Goal: Information Seeking & Learning: Find specific fact

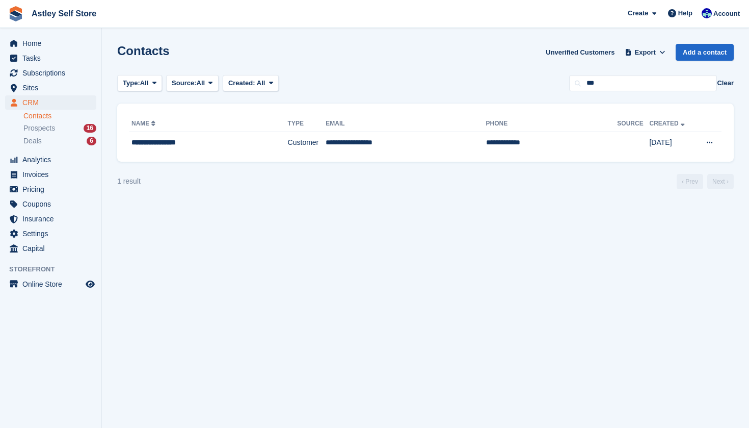
click at [32, 103] on span "CRM" at bounding box center [52, 102] width 61 height 14
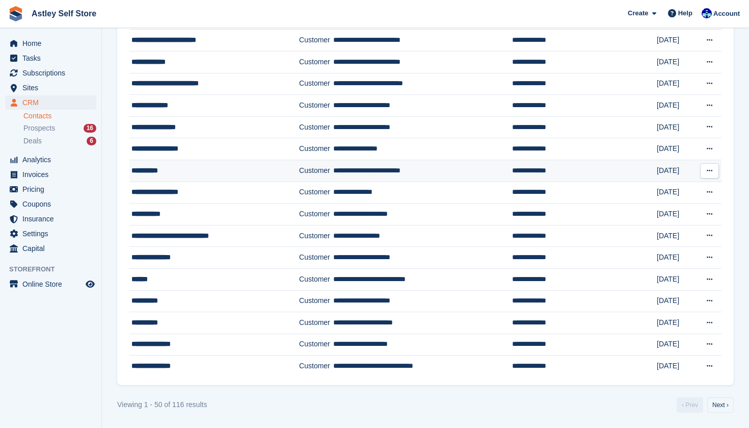
scroll to position [840, 0]
click at [723, 404] on link "Next ›" at bounding box center [720, 404] width 26 height 15
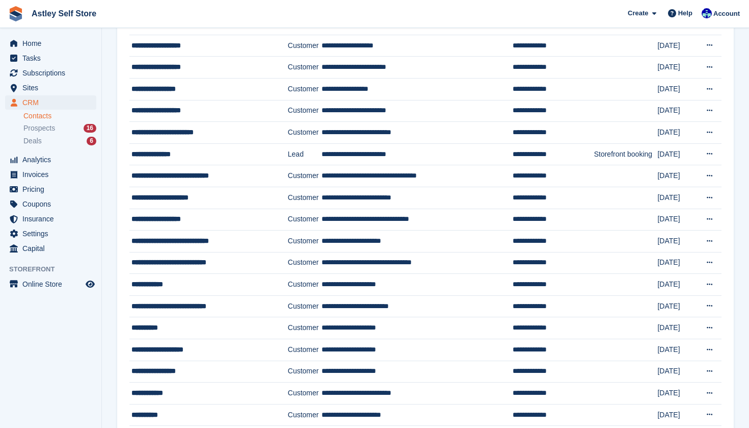
scroll to position [229, 0]
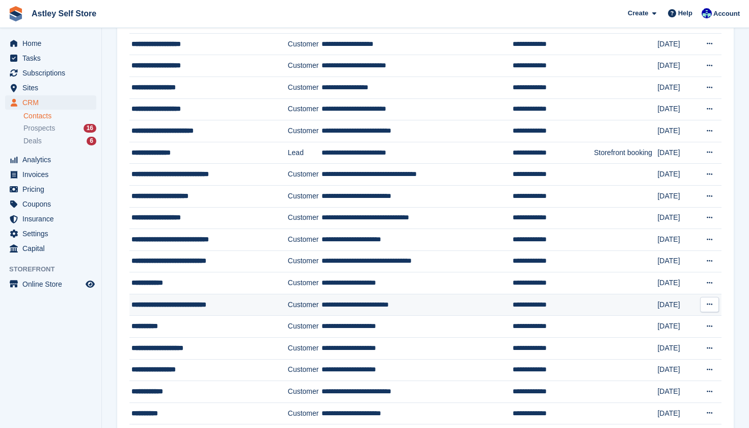
click at [234, 308] on div "**********" at bounding box center [202, 304] width 143 height 11
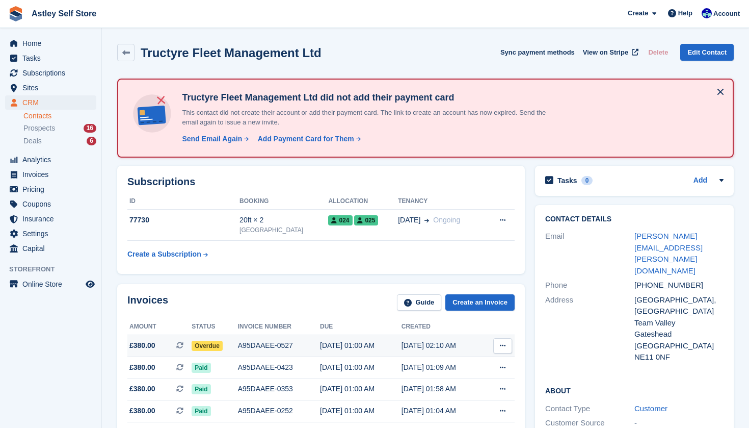
click at [282, 346] on div "A95DAAEE-0527" at bounding box center [279, 345] width 82 height 11
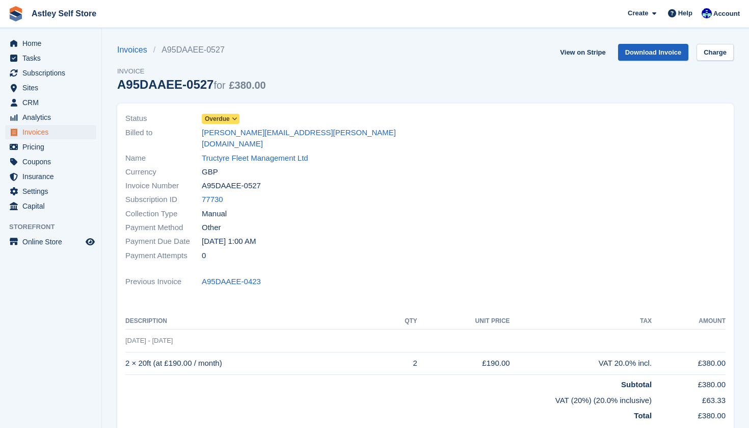
click at [644, 57] on link "Download Invoice" at bounding box center [653, 52] width 71 height 17
click at [201, 313] on th "Description" at bounding box center [254, 321] width 258 height 16
click at [287, 248] on div "Payment Attempts 0" at bounding box center [272, 255] width 294 height 14
click at [37, 103] on span "CRM" at bounding box center [52, 102] width 61 height 14
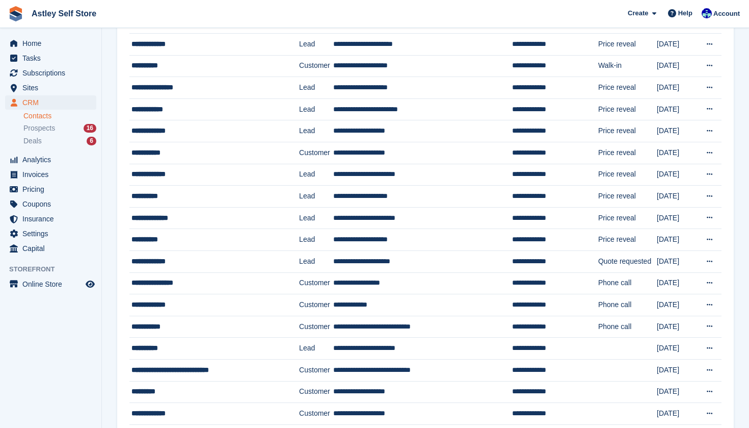
scroll to position [425, 0]
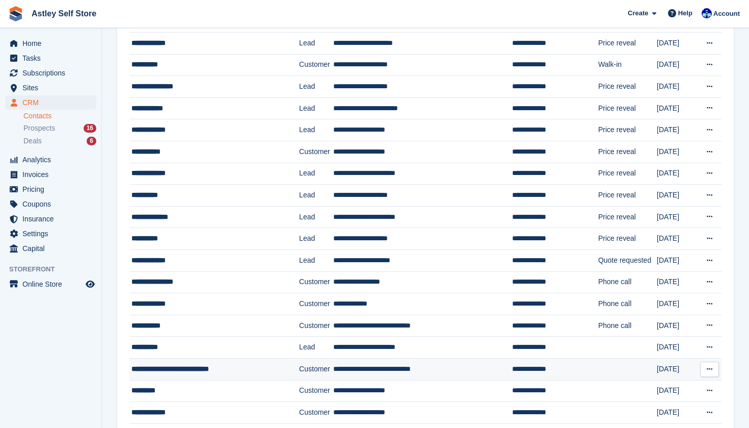
click at [173, 371] on span "**********" at bounding box center [169, 368] width 77 height 7
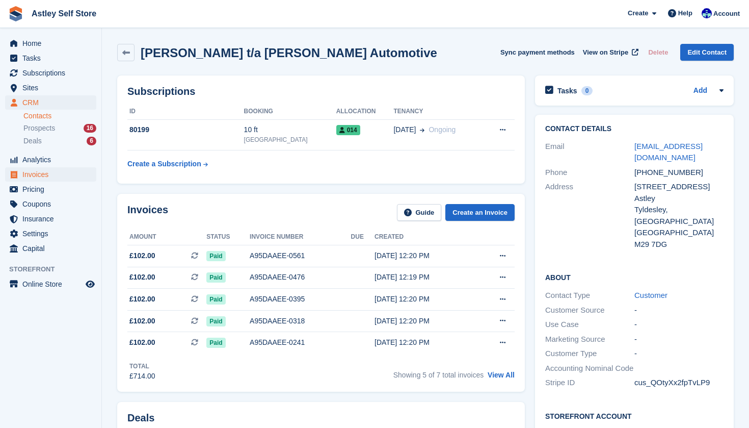
click at [32, 174] on span "Invoices" at bounding box center [52, 174] width 61 height 14
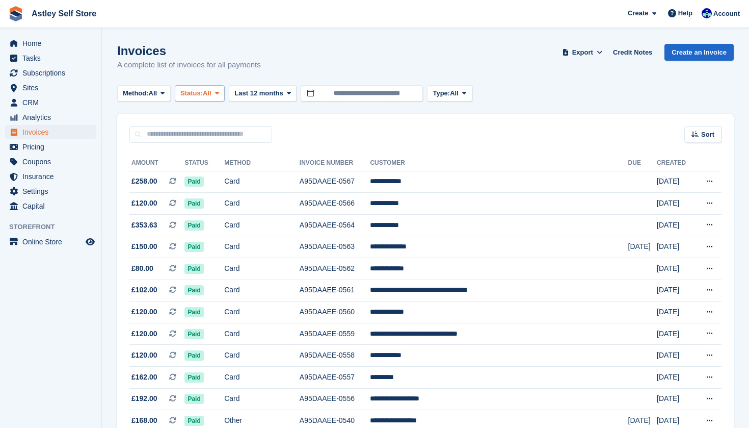
click at [219, 93] on icon at bounding box center [217, 93] width 4 height 7
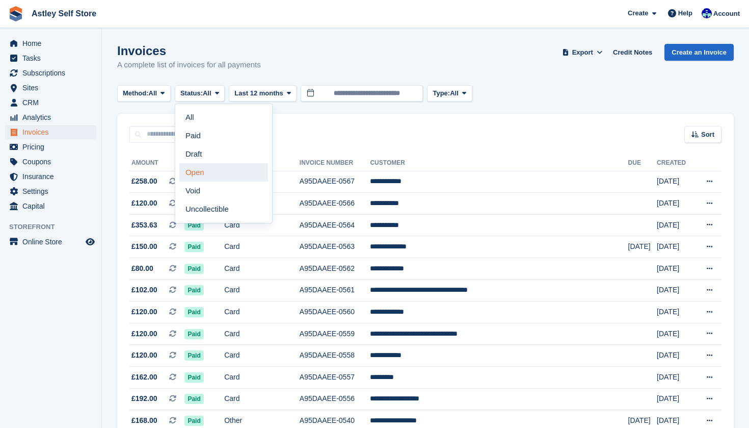
click at [207, 171] on link "Open" at bounding box center [223, 172] width 89 height 18
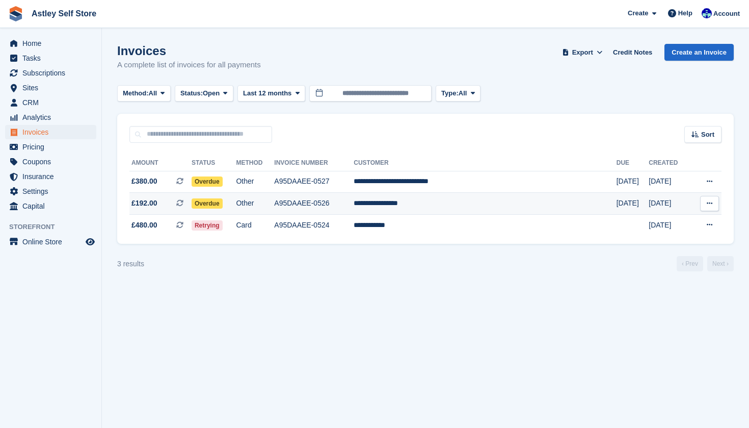
click at [352, 202] on td "A95DAAEE-0526" at bounding box center [313, 204] width 79 height 22
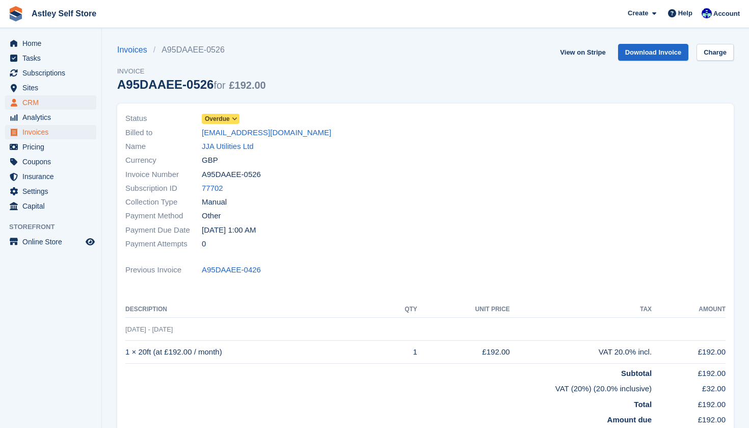
click at [35, 101] on span "CRM" at bounding box center [52, 102] width 61 height 14
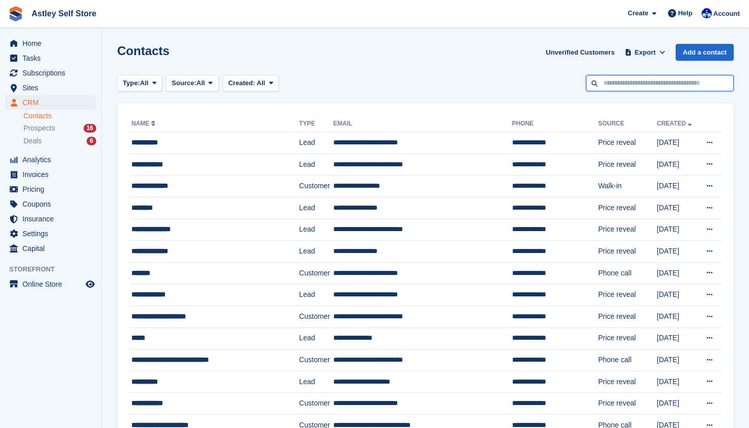
click at [633, 85] on input "text" at bounding box center [660, 83] width 148 height 17
type input "***"
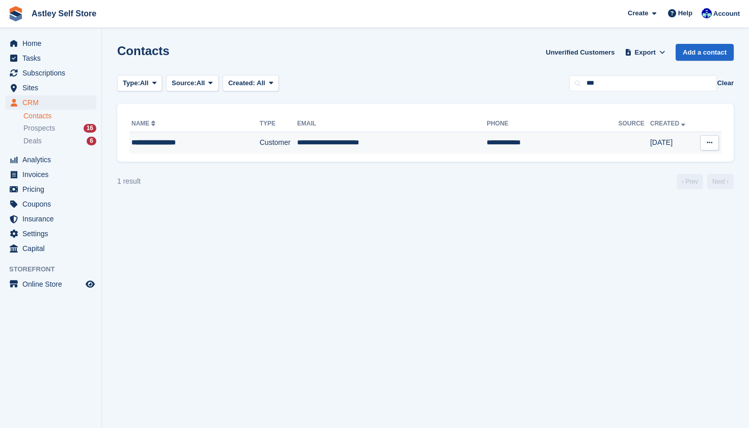
click at [266, 146] on td "Customer" at bounding box center [278, 142] width 38 height 21
